Goal: Check status: Check status

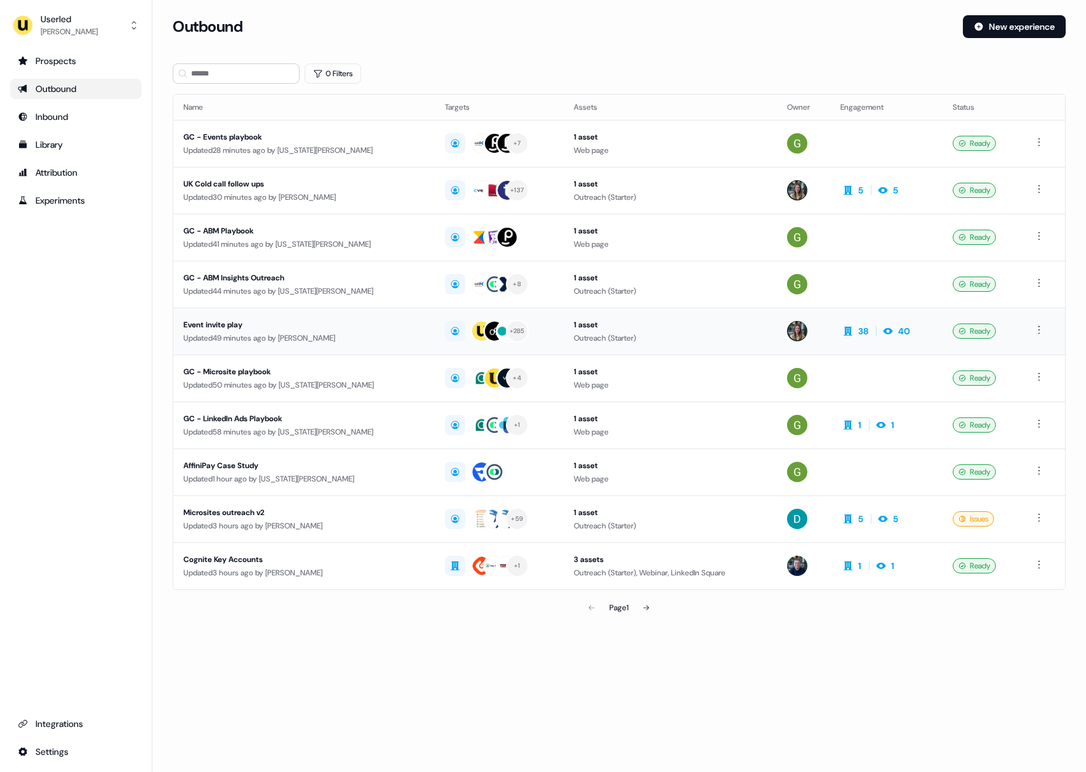
click at [725, 338] on div "Outreach (Starter)" at bounding box center [670, 338] width 193 height 13
click at [335, 326] on div "Event invite play" at bounding box center [303, 325] width 241 height 13
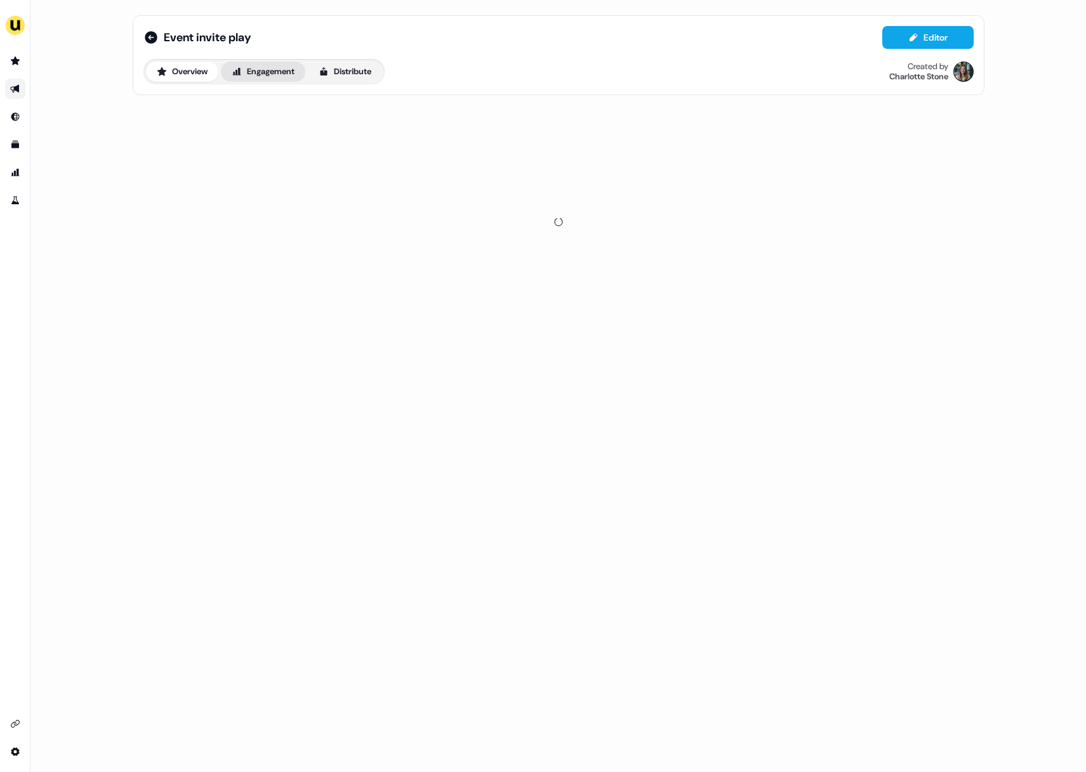
click at [264, 67] on button "Engagement" at bounding box center [263, 72] width 84 height 20
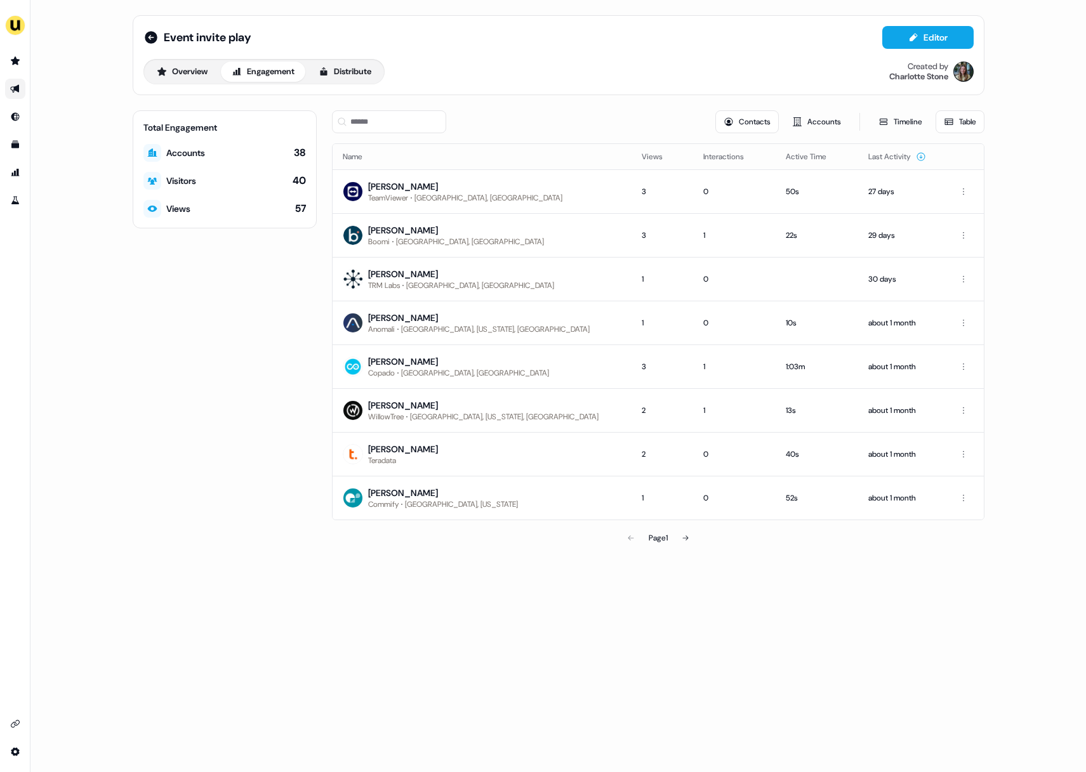
click at [439, 627] on div "Event invite play Editor Overview Engagement Distribute Created by [PERSON_NAME…" at bounding box center [557, 386] width 1055 height 772
click at [688, 543] on button at bounding box center [685, 537] width 25 height 25
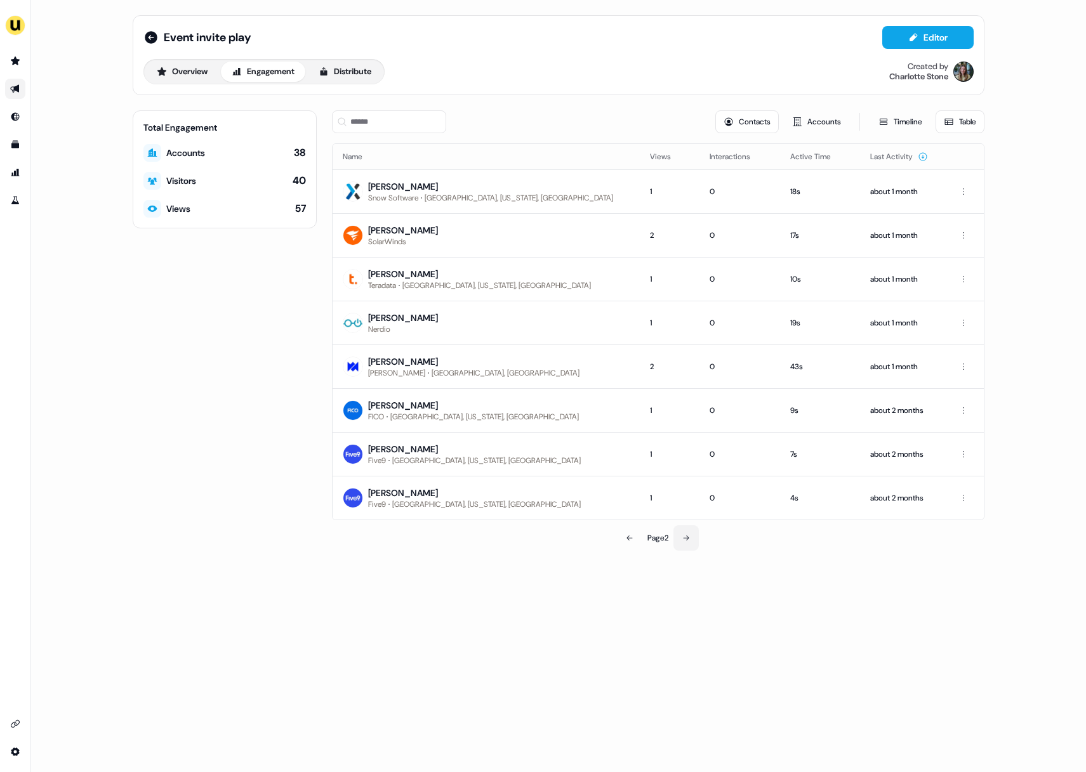
click at [688, 543] on button at bounding box center [685, 537] width 25 height 25
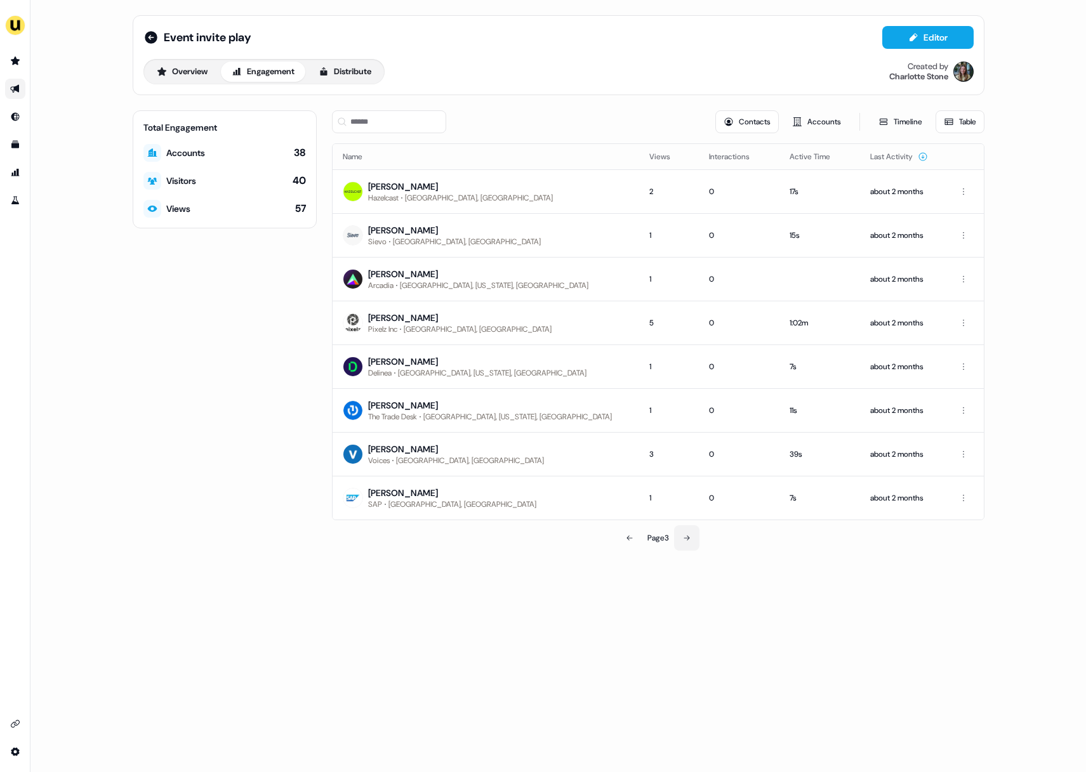
click at [689, 544] on button at bounding box center [686, 537] width 25 height 25
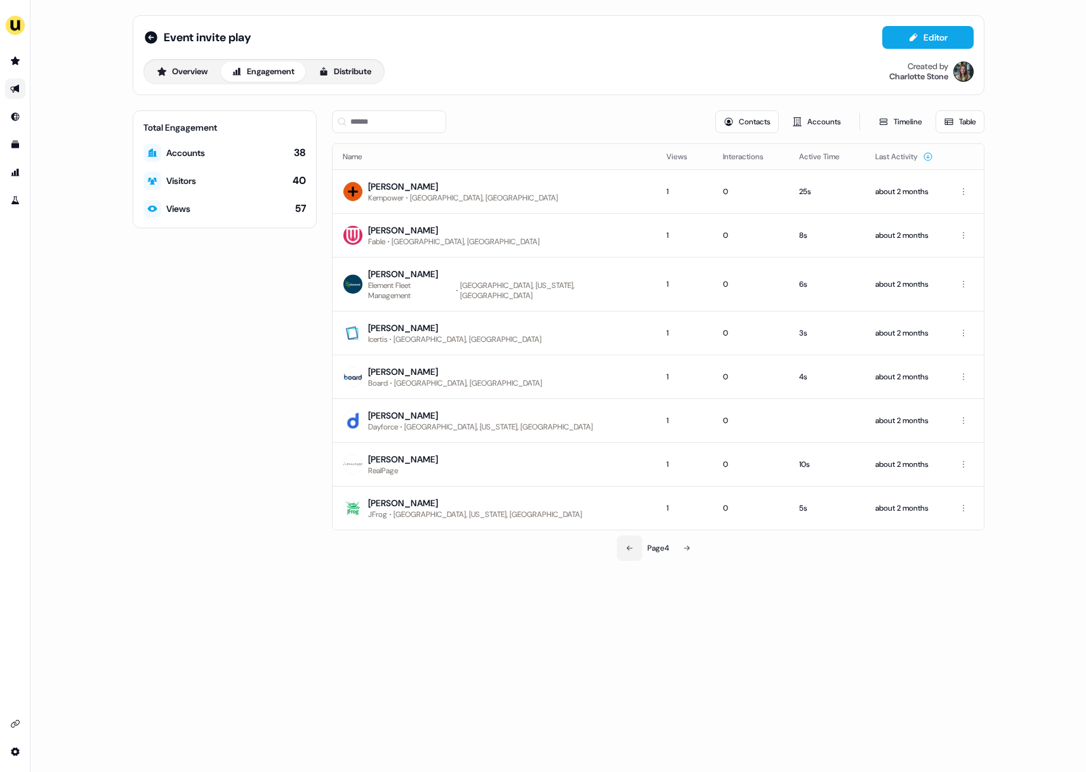
click at [624, 542] on button at bounding box center [629, 548] width 25 height 25
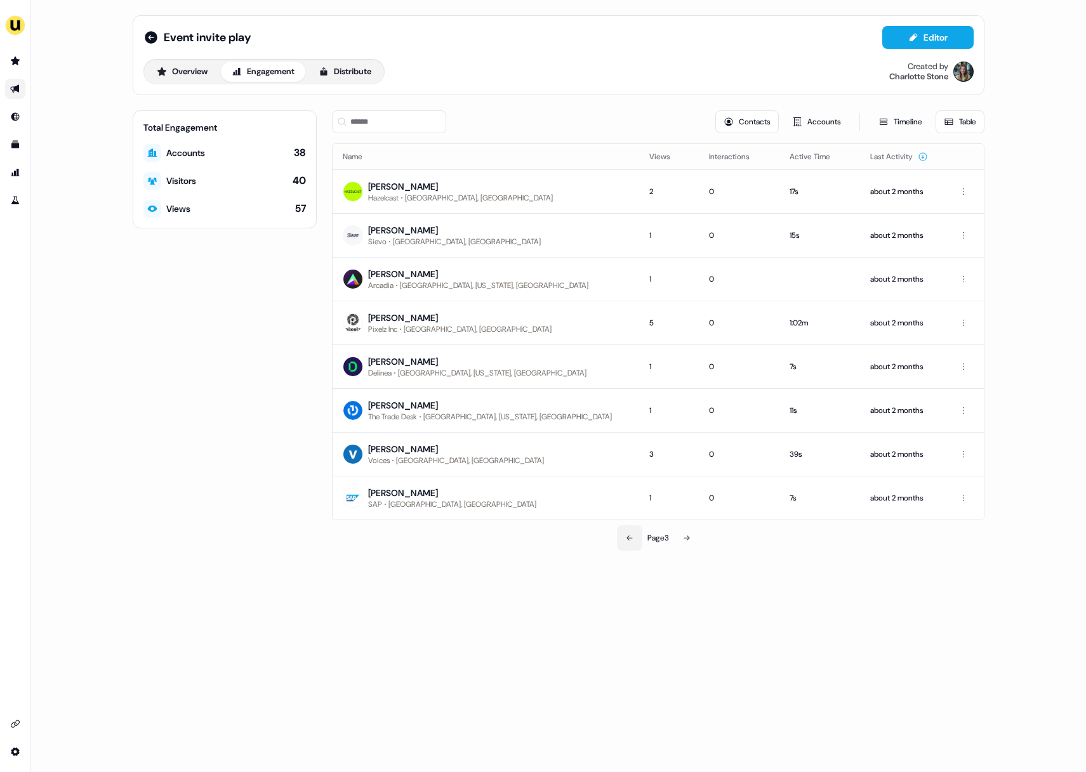
click at [624, 541] on button at bounding box center [629, 537] width 25 height 25
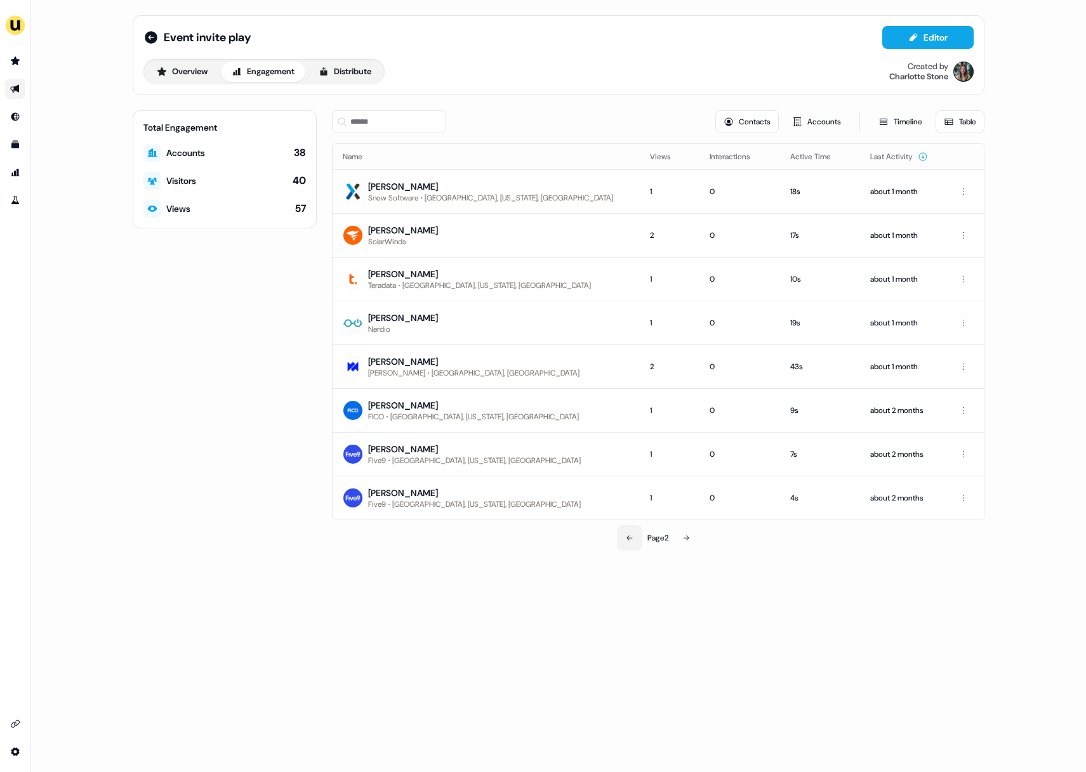
click at [626, 541] on icon at bounding box center [630, 538] width 8 height 8
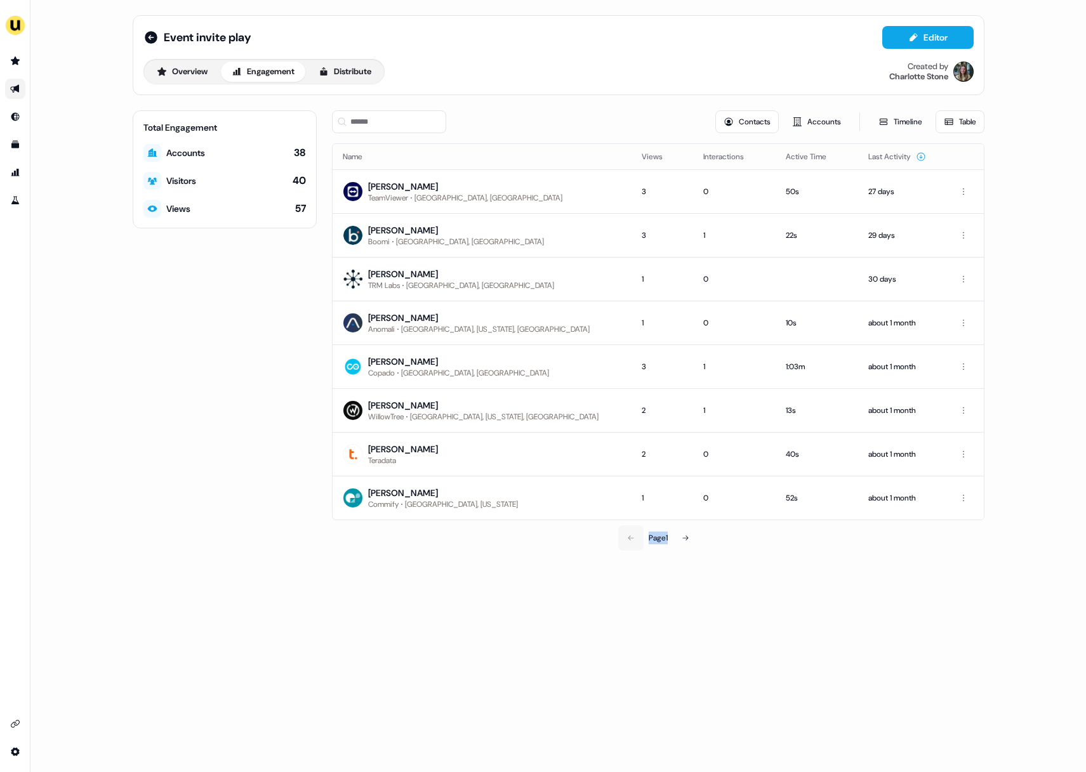
click at [624, 541] on div "Page 1" at bounding box center [658, 537] width 211 height 25
click at [630, 539] on div "Page 1" at bounding box center [658, 537] width 211 height 25
click at [624, 576] on div "Event invite play Editor Overview Engagement Distribute Created by Charlotte St…" at bounding box center [557, 386] width 1055 height 772
click at [642, 188] on div "3" at bounding box center [662, 191] width 41 height 13
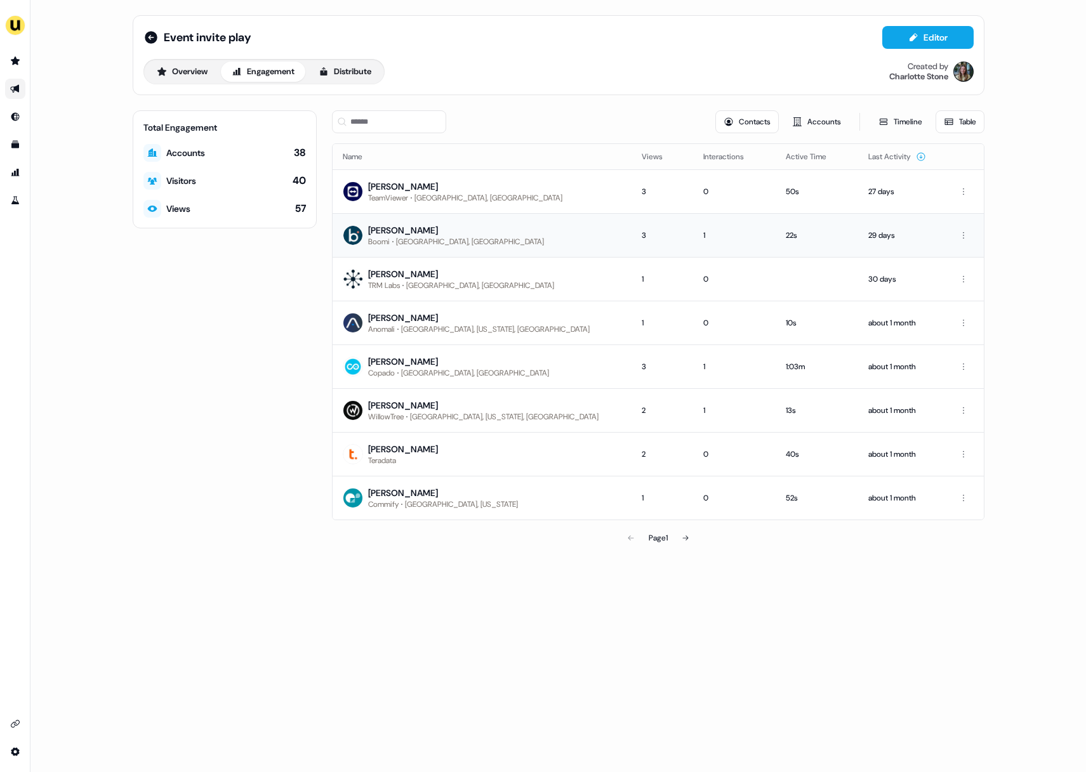
click at [631, 242] on td "3" at bounding box center [662, 235] width 62 height 44
click at [917, 121] on button "Timeline" at bounding box center [900, 121] width 60 height 23
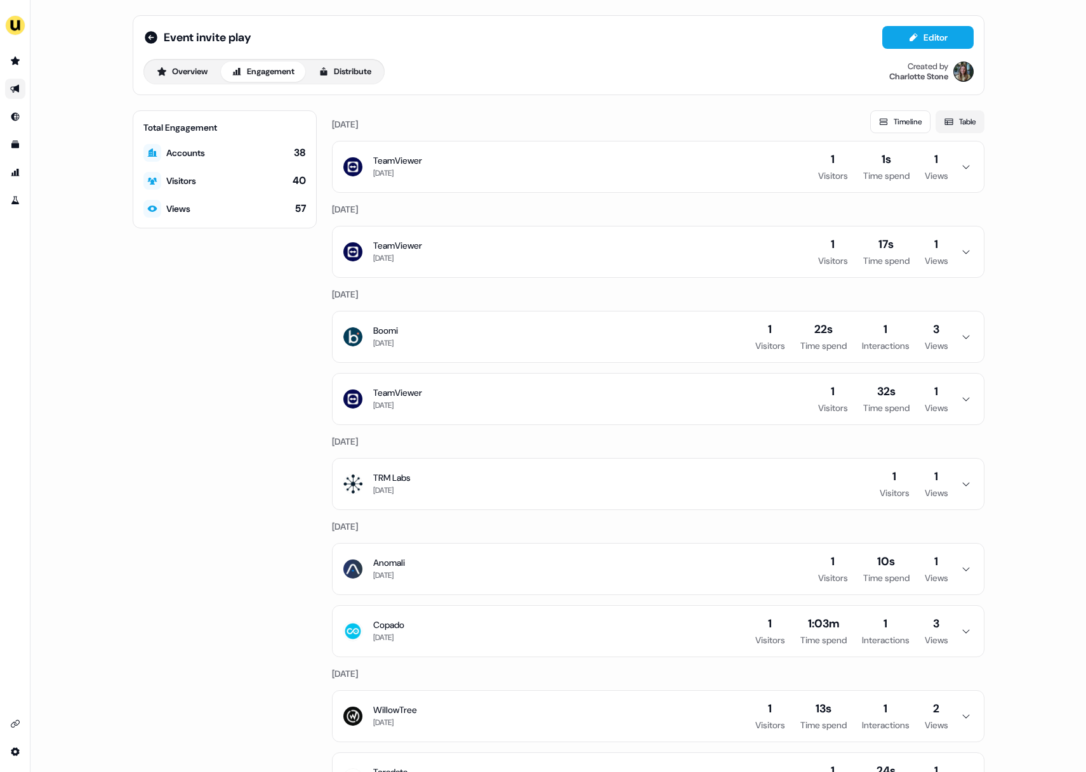
click at [945, 116] on button "Table" at bounding box center [959, 121] width 49 height 23
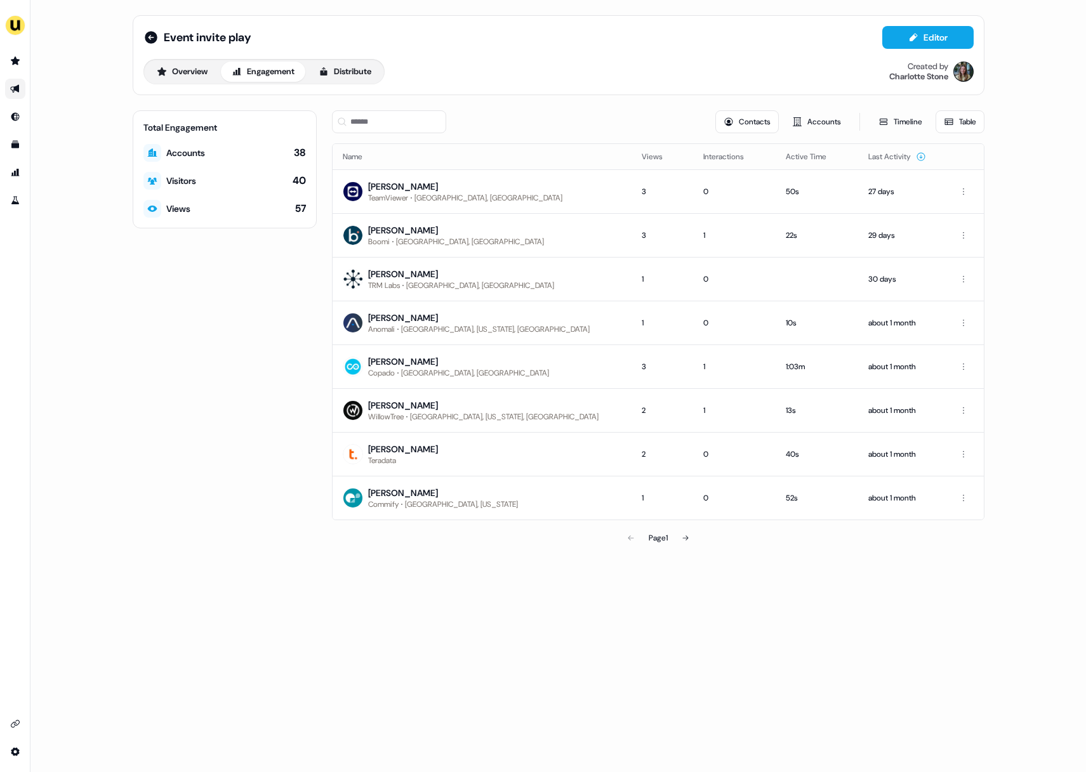
click at [1021, 329] on div "Event invite play Editor Overview Engagement Distribute Created by Charlotte St…" at bounding box center [557, 386] width 1055 height 772
click at [635, 623] on div "Event invite play Editor Overview Engagement Distribute Created by Charlotte St…" at bounding box center [557, 386] width 1055 height 772
click at [190, 72] on button "Overview" at bounding box center [182, 72] width 72 height 20
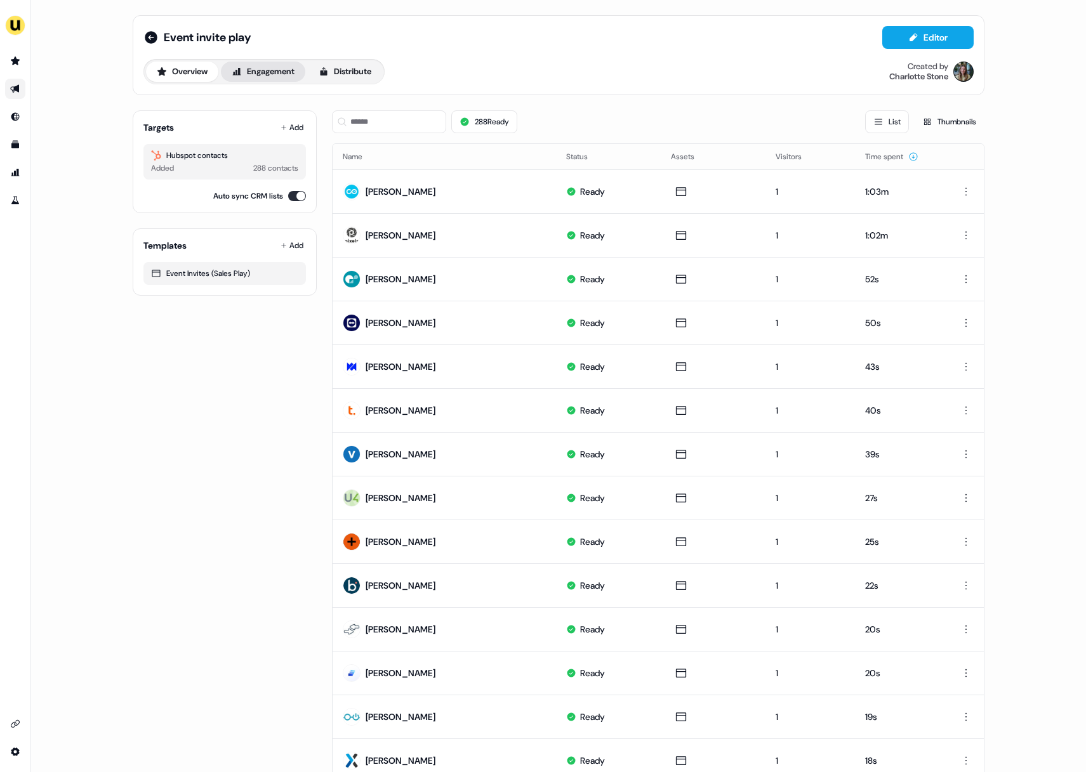
click at [260, 70] on button "Engagement" at bounding box center [263, 72] width 84 height 20
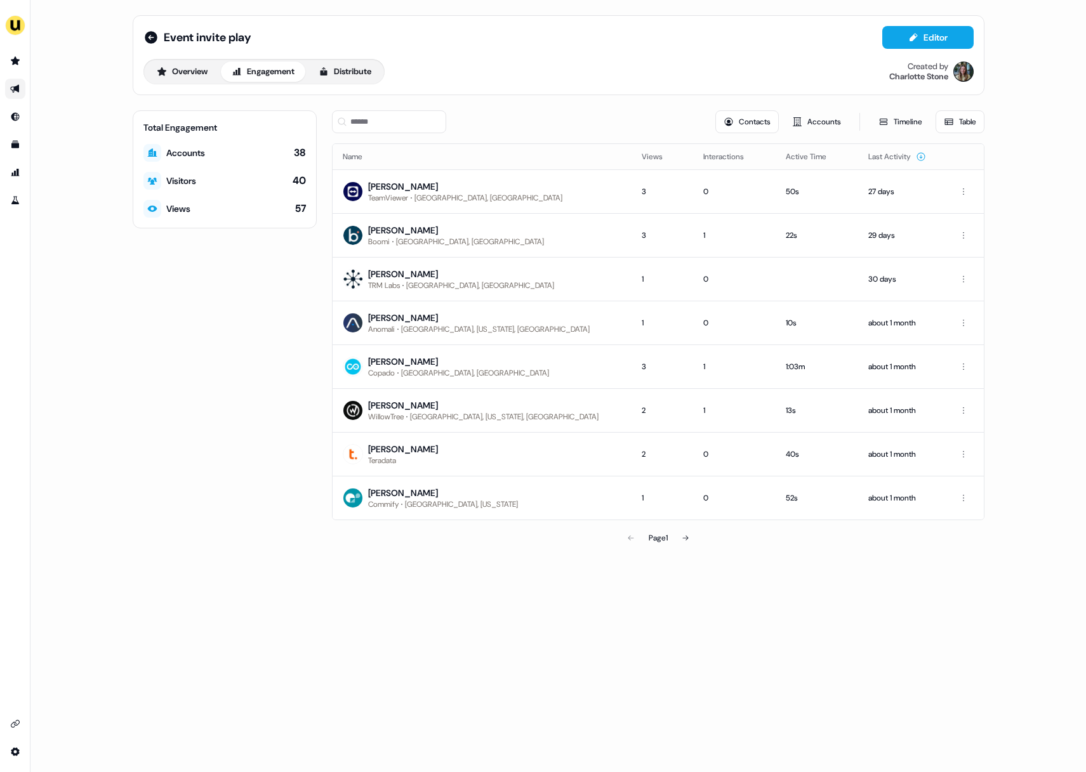
click at [797, 97] on div "Event invite play Editor Overview Engagement Distribute Created by [PERSON_NAME…" at bounding box center [558, 283] width 882 height 566
click at [810, 122] on button "Accounts" at bounding box center [816, 121] width 65 height 23
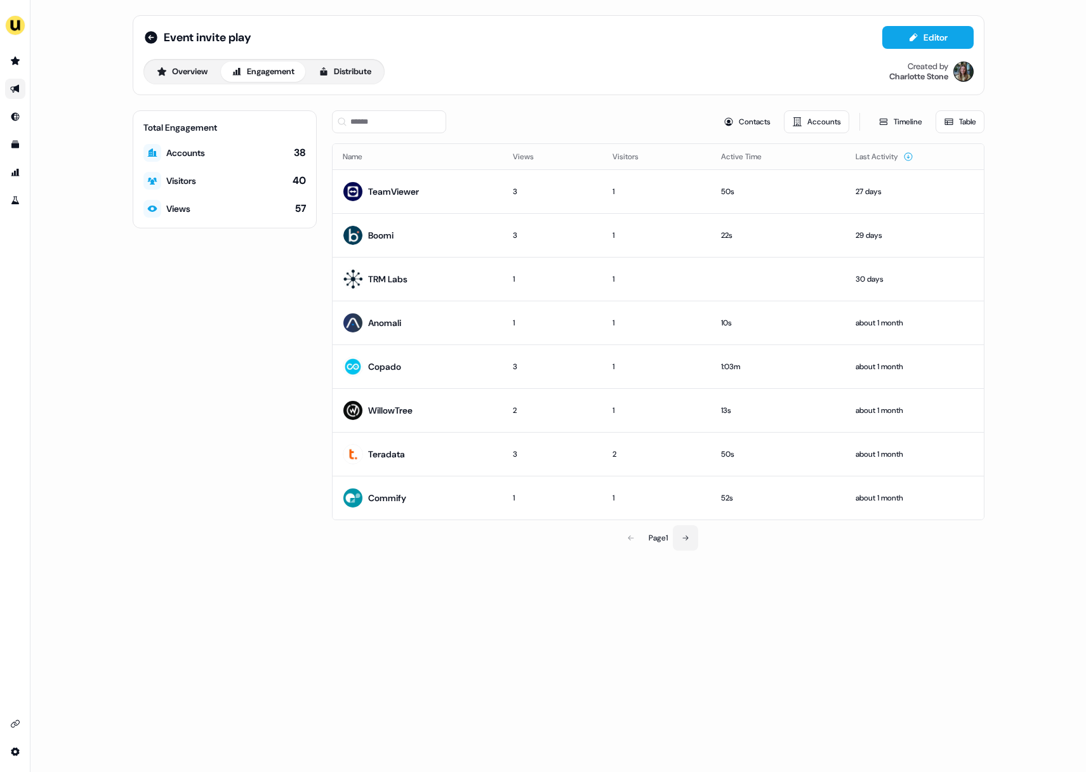
click at [687, 529] on button at bounding box center [685, 537] width 25 height 25
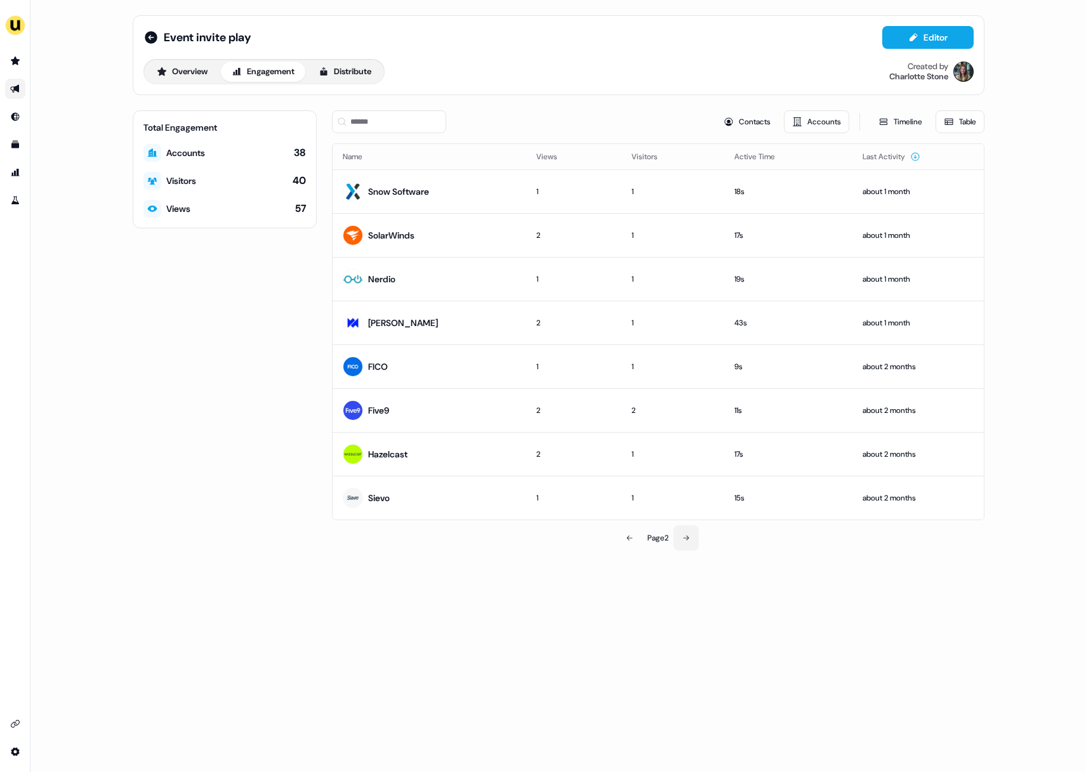
click at [688, 545] on button at bounding box center [685, 537] width 25 height 25
click at [691, 541] on button at bounding box center [686, 537] width 25 height 25
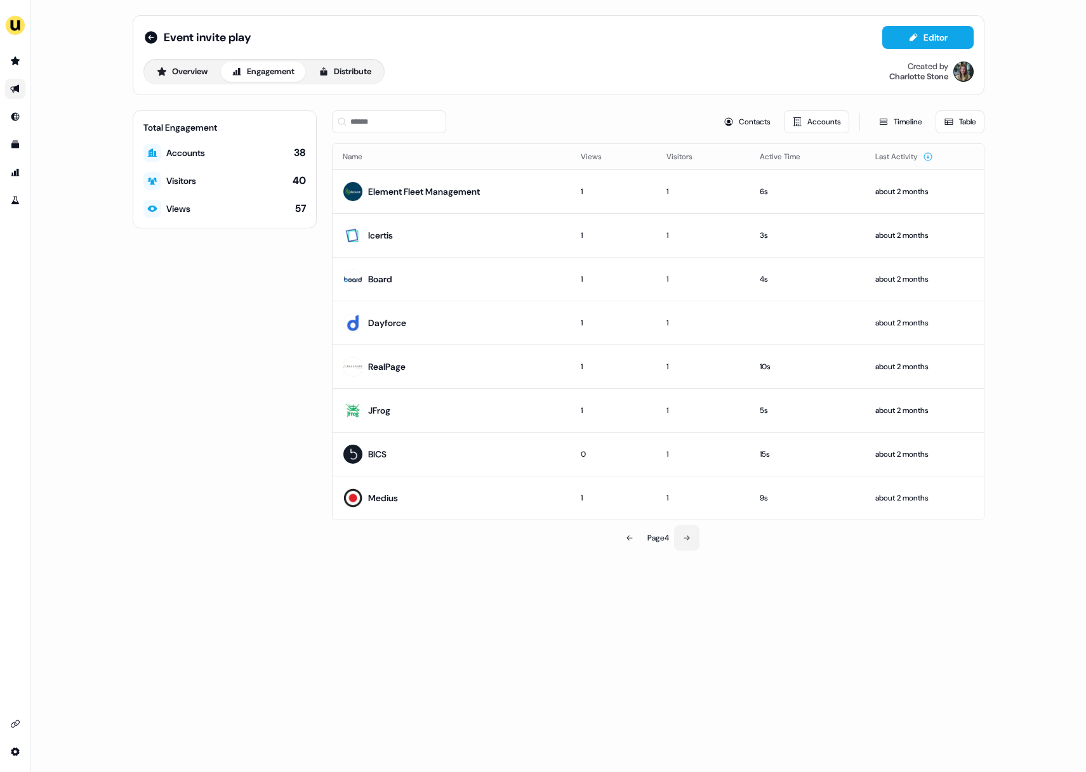
click at [691, 542] on button at bounding box center [686, 537] width 25 height 25
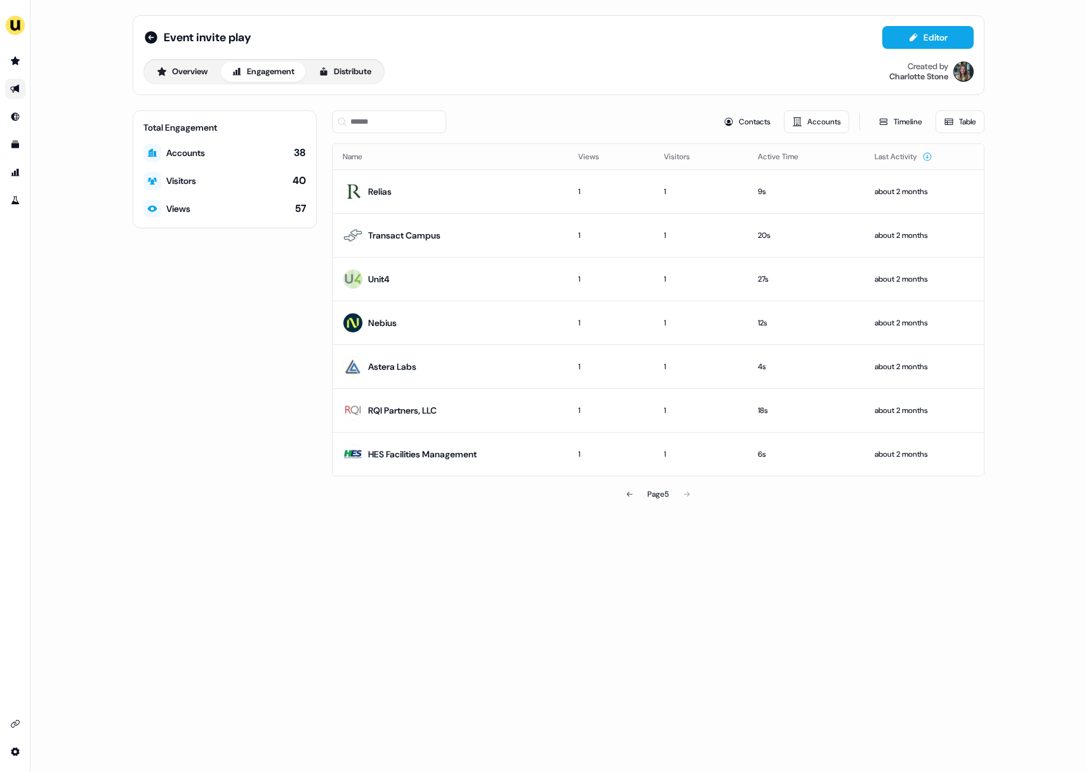
click at [630, 538] on div "Event invite play Editor Overview Engagement Distribute Created by [PERSON_NAME…" at bounding box center [557, 386] width 1055 height 772
click at [611, 484] on div "Page 5" at bounding box center [658, 494] width 211 height 25
click at [630, 491] on icon at bounding box center [630, 495] width 8 height 8
